Goal: Navigation & Orientation: Find specific page/section

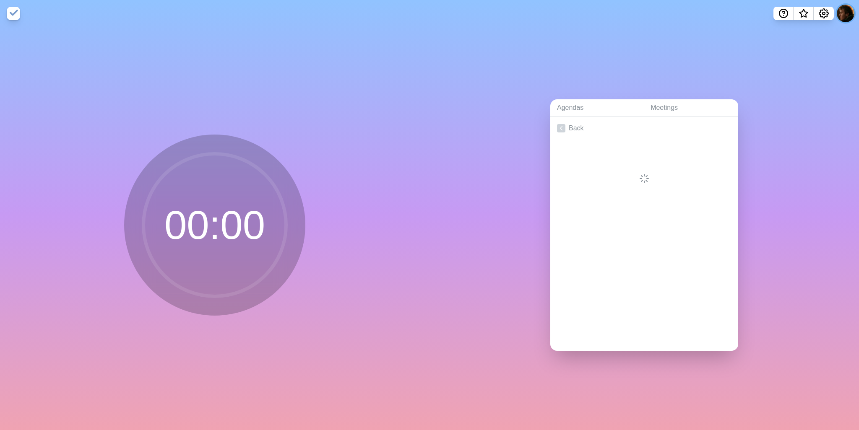
click at [847, 13] on button at bounding box center [846, 14] width 18 height 18
click at [814, 96] on div "Agendas Meetings Back" at bounding box center [645, 229] width 430 height 404
click at [564, 68] on div "Agendas Meetings Back" at bounding box center [645, 229] width 430 height 404
click at [561, 124] on icon at bounding box center [561, 128] width 8 height 8
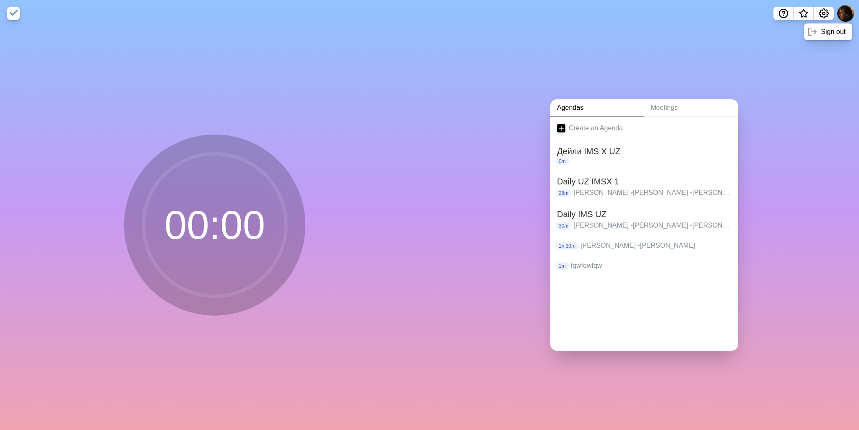
click at [521, 123] on div "Agendas Meetings Create an Agenda Дейли IMS X UZ 0m Daily UZ IMSX 1 28m [PERSON…" at bounding box center [645, 229] width 430 height 404
drag, startPoint x: 468, startPoint y: 227, endPoint x: 480, endPoint y: 203, distance: 26.5
click at [468, 226] on div "Agendas Meetings Create an Agenda Дейли IMS X UZ 0m Daily UZ IMSX 1 28m [PERSON…" at bounding box center [645, 229] width 430 height 404
click at [561, 99] on link "Agendas" at bounding box center [597, 107] width 94 height 17
click at [582, 42] on div "Agendas Meetings Create an Agenda Дейли IMS X UZ 0m Daily UZ IMSX 1 28m [PERSON…" at bounding box center [645, 229] width 430 height 404
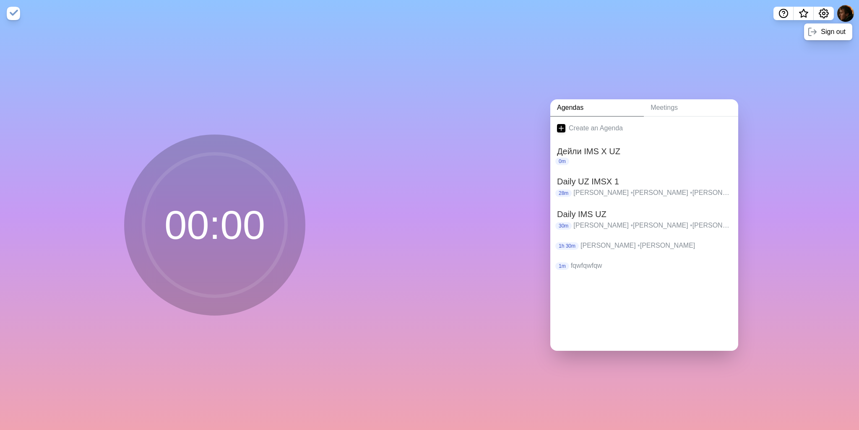
click at [822, 51] on div "Agendas Meetings Create an Agenda Дейли IMS X UZ 0m Daily UZ IMSX 1 28m [PERSON…" at bounding box center [645, 229] width 430 height 404
